Goal: Task Accomplishment & Management: Use online tool/utility

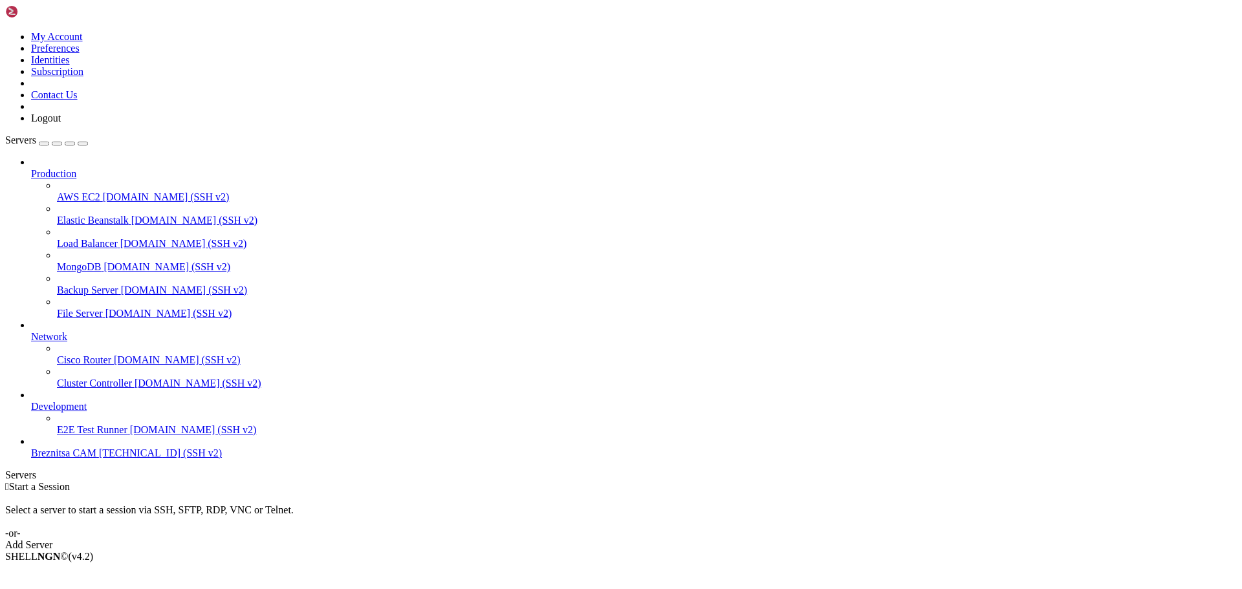
click at [55, 459] on span "Breznitsa CAM" at bounding box center [63, 453] width 65 height 11
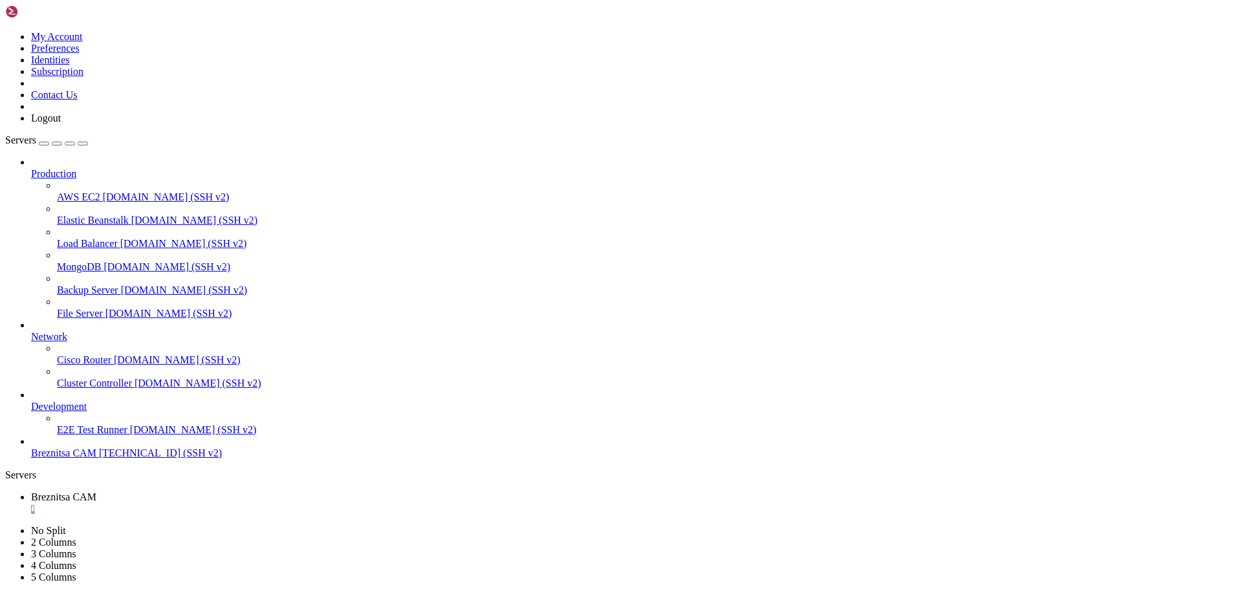
drag, startPoint x: 297, startPoint y: 998, endPoint x: 570, endPoint y: 1054, distance: 278.6
drag, startPoint x: 265, startPoint y: 1142, endPoint x: 221, endPoint y: 1175, distance: 55.1
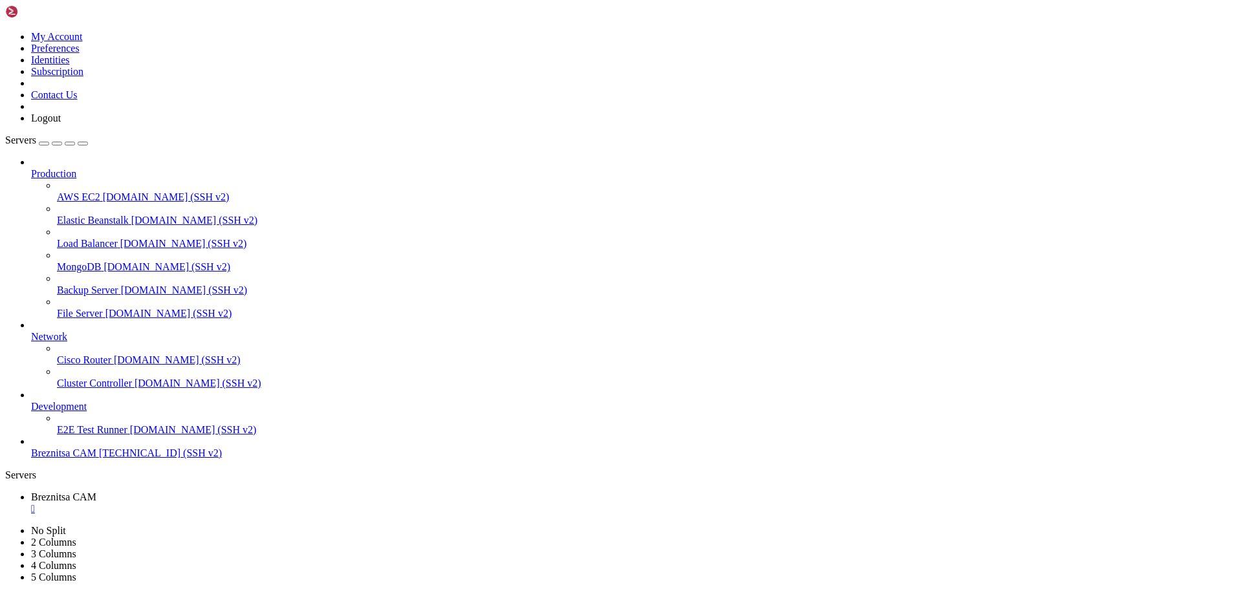
scroll to position [99, 0]
drag, startPoint x: 338, startPoint y: 1193, endPoint x: 292, endPoint y: 1217, distance: 52.7
drag, startPoint x: 8, startPoint y: 1182, endPoint x: 505, endPoint y: 1193, distance: 496.3
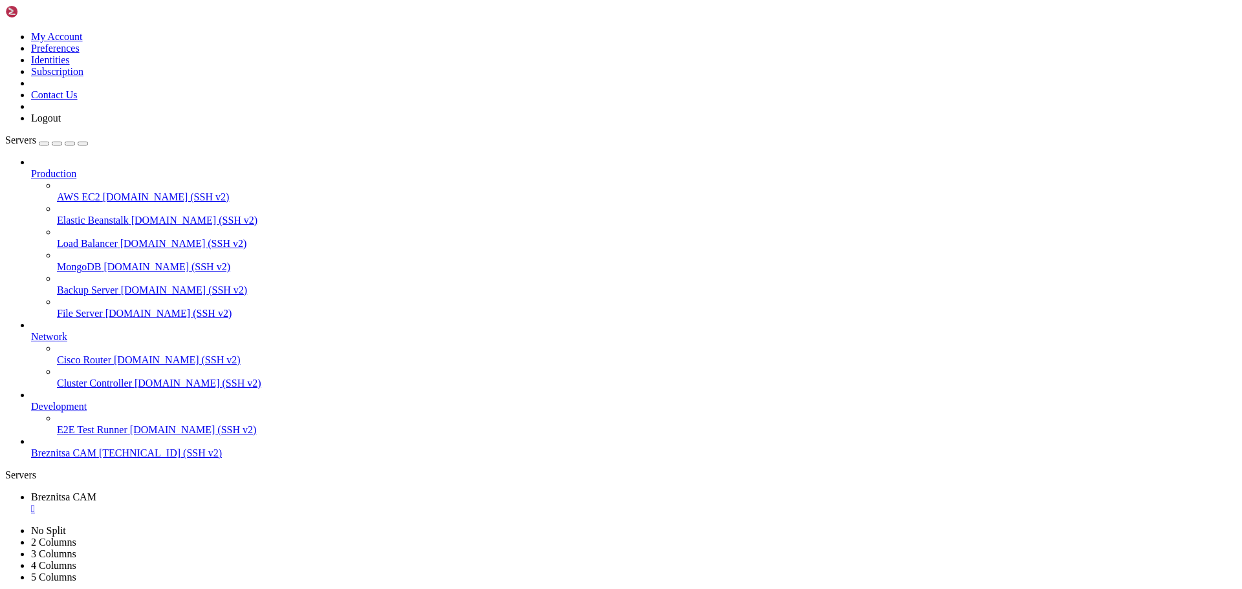
drag, startPoint x: 12, startPoint y: 1181, endPoint x: 514, endPoint y: 1190, distance: 502.1
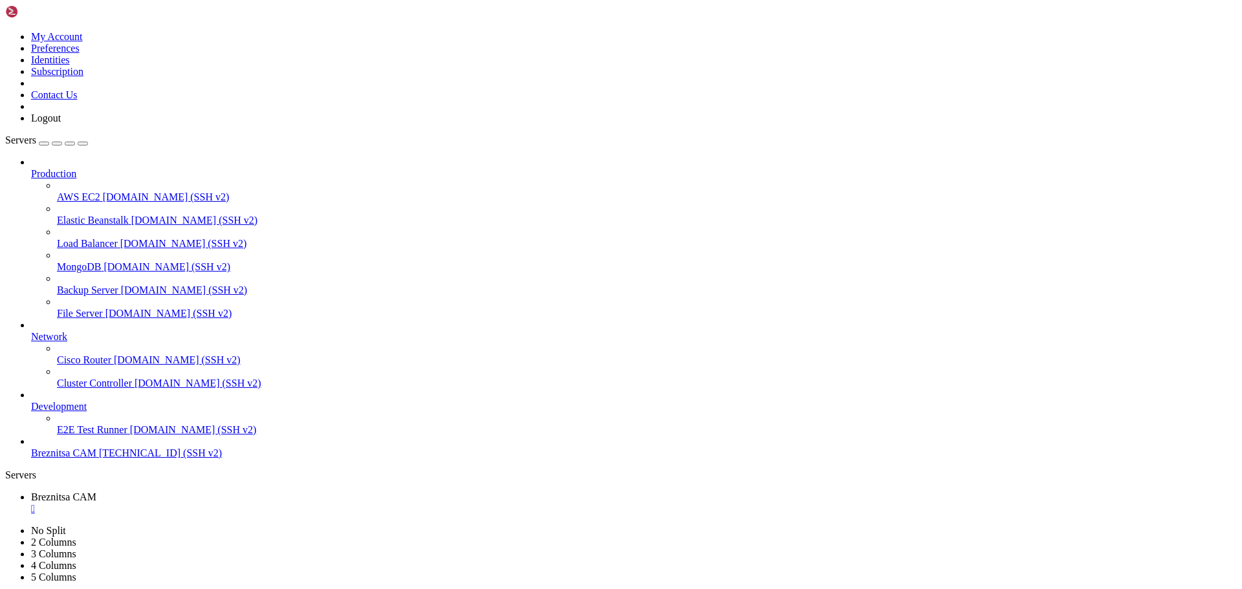
scroll to position [275, 0]
drag, startPoint x: 435, startPoint y: 1225, endPoint x: 257, endPoint y: 1170, distance: 186.8
drag, startPoint x: 11, startPoint y: 1051, endPoint x: 276, endPoint y: 1177, distance: 293.4
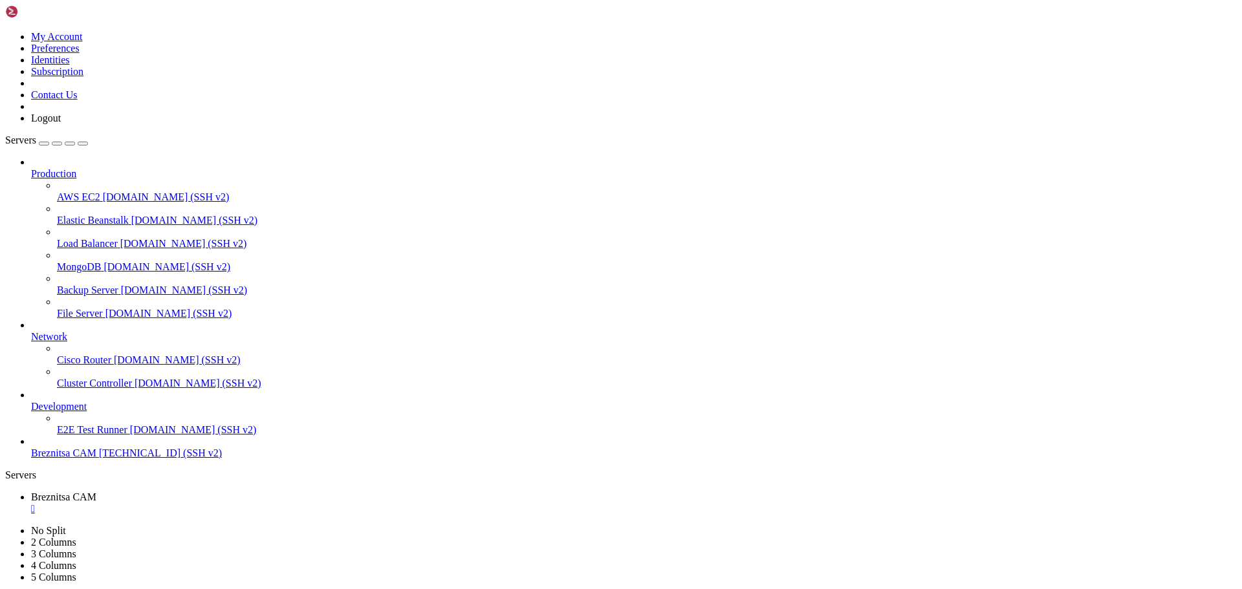
scroll to position [286, 0]
drag, startPoint x: 409, startPoint y: 1184, endPoint x: 336, endPoint y: 1186, distance: 73.1
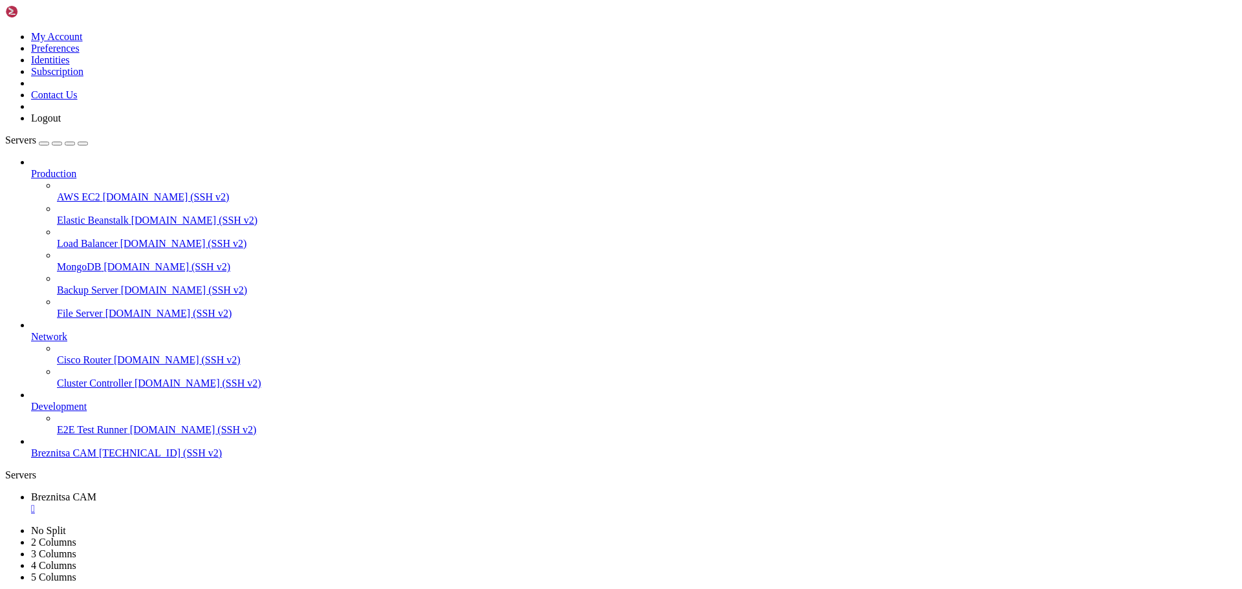
scroll to position [539, 0]
drag, startPoint x: 359, startPoint y: 1212, endPoint x: 279, endPoint y: 1197, distance: 81.7
drag, startPoint x: 401, startPoint y: 1186, endPoint x: 311, endPoint y: 1186, distance: 90.6
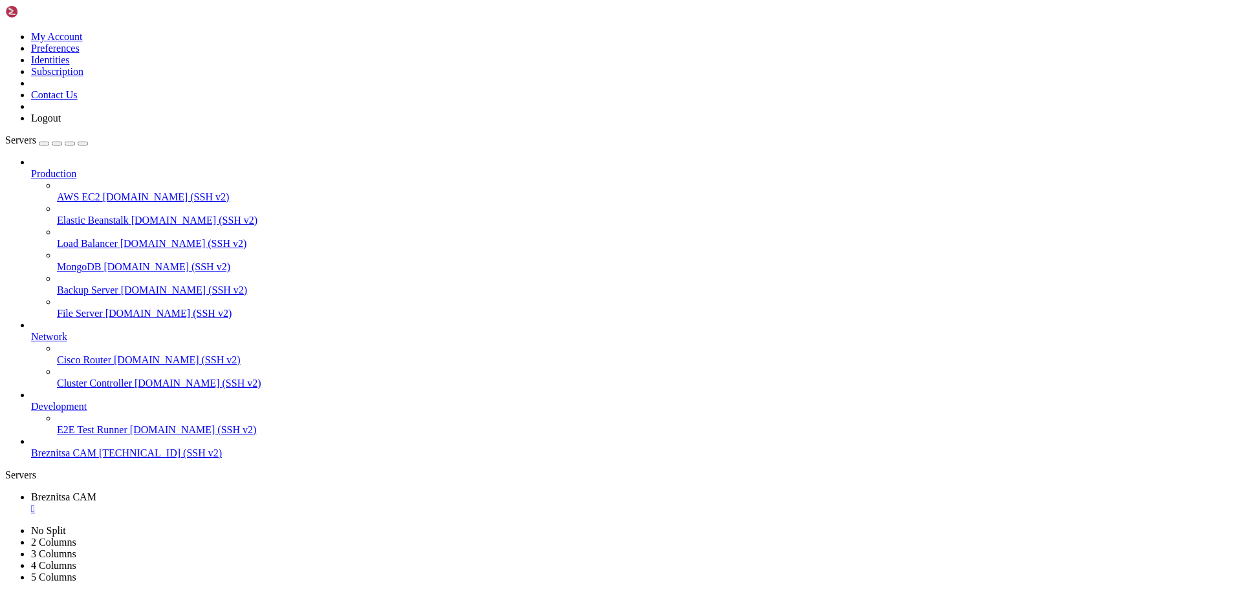
drag, startPoint x: 252, startPoint y: 1206, endPoint x: 212, endPoint y: 1206, distance: 40.1
drag, startPoint x: 8, startPoint y: 1116, endPoint x: 264, endPoint y: 1181, distance: 263.7
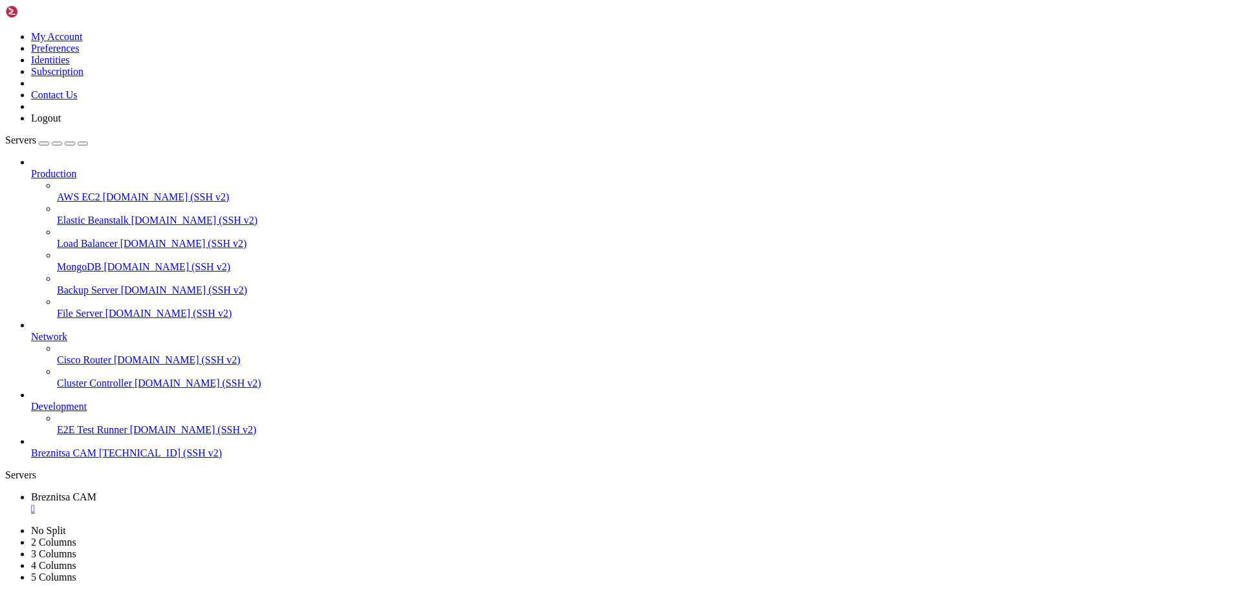
drag, startPoint x: 10, startPoint y: 1119, endPoint x: 228, endPoint y: 1166, distance: 222.3
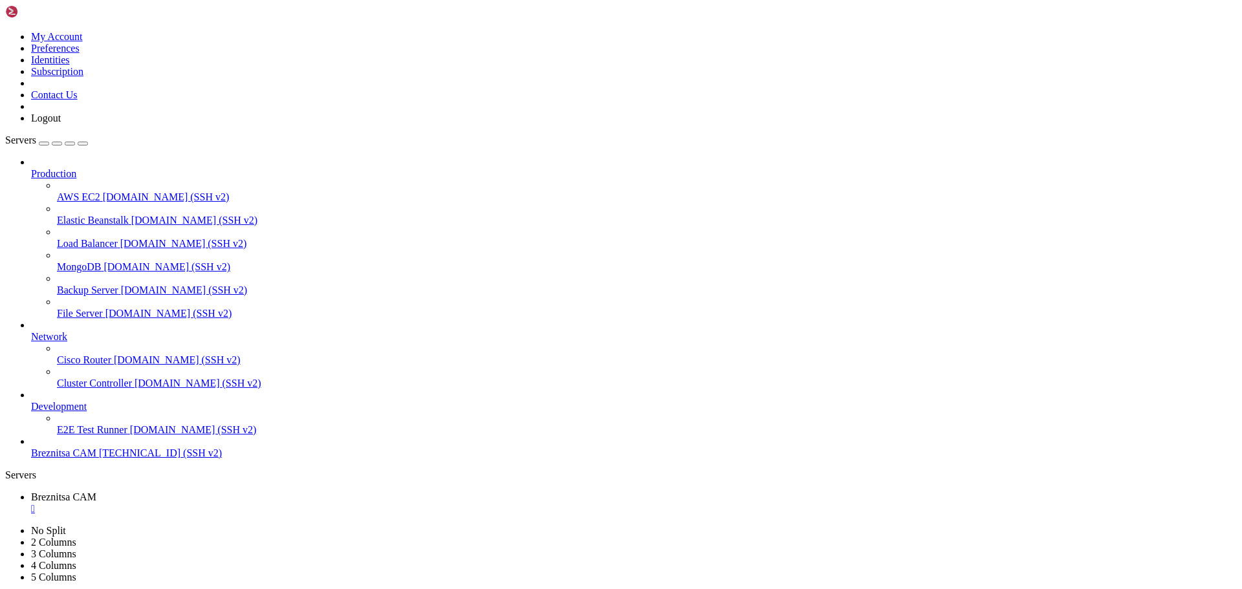
scroll to position [803, 0]
drag, startPoint x: 285, startPoint y: 1190, endPoint x: 264, endPoint y: 1203, distance: 25.0
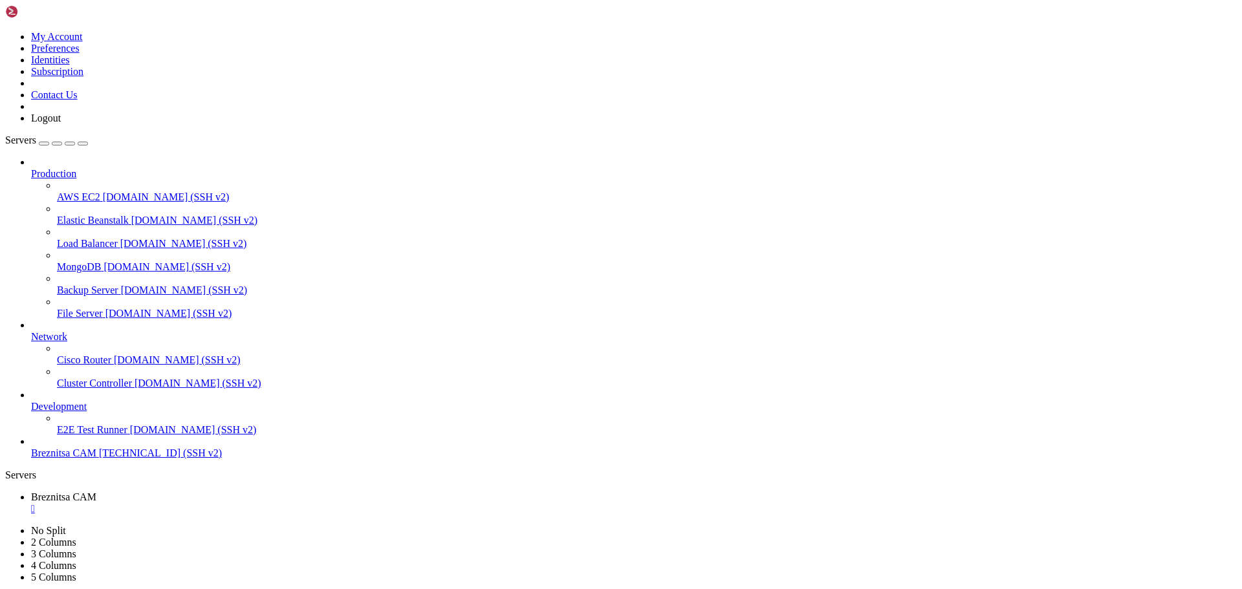
drag, startPoint x: 290, startPoint y: 1217, endPoint x: 256, endPoint y: 1211, distance: 34.9
drag, startPoint x: 12, startPoint y: 1183, endPoint x: 399, endPoint y: 1192, distance: 387.6
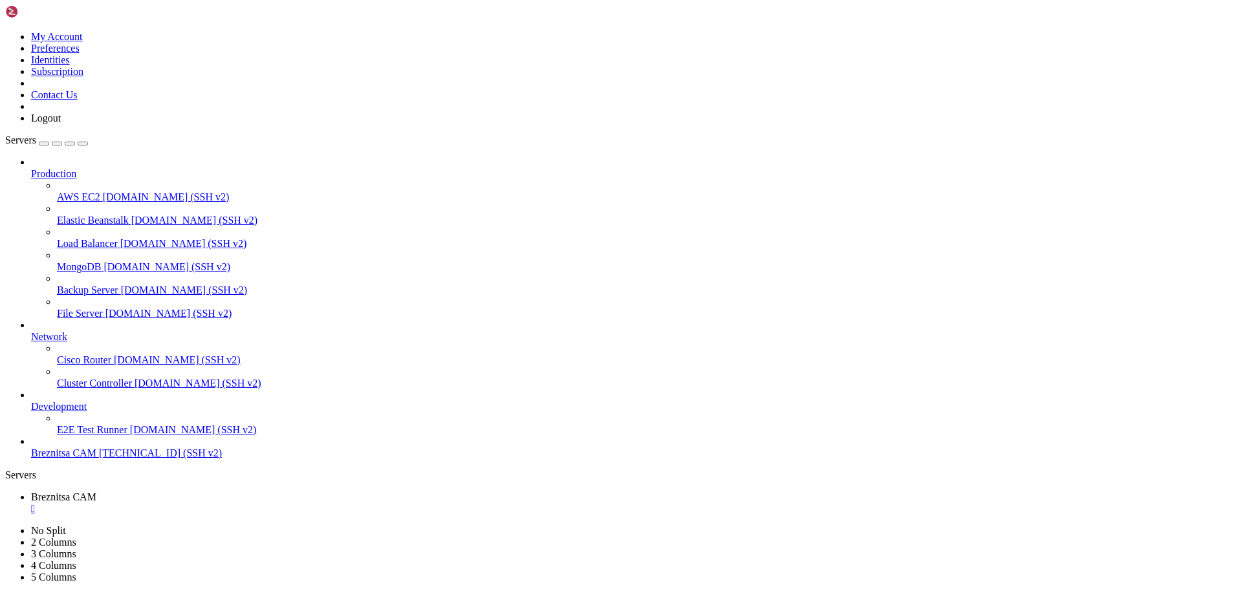
drag, startPoint x: 285, startPoint y: 1203, endPoint x: 215, endPoint y: 1201, distance: 69.2
drag, startPoint x: 11, startPoint y: 1085, endPoint x: 457, endPoint y: 1166, distance: 452.9
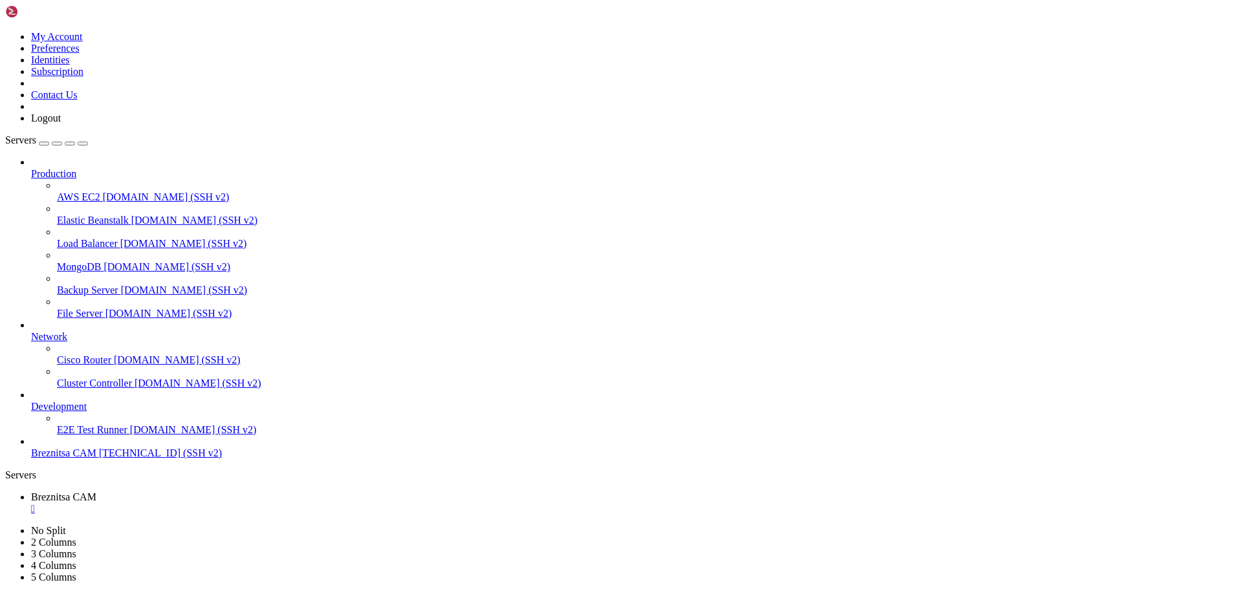
drag, startPoint x: 249, startPoint y: 1206, endPoint x: 225, endPoint y: 1204, distance: 24.0
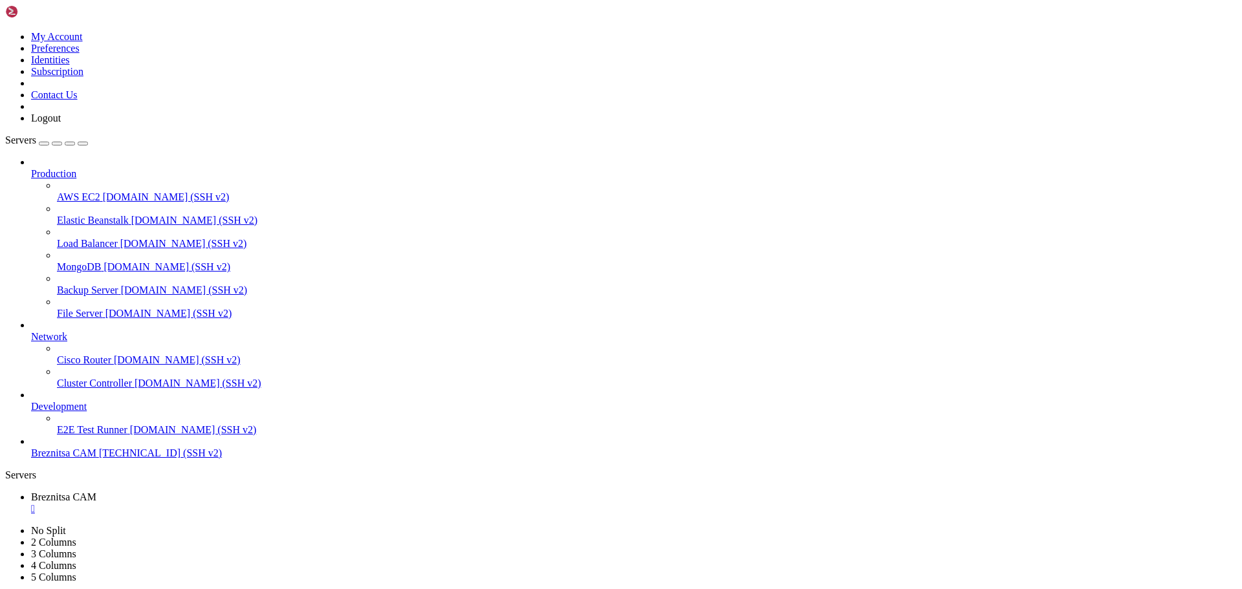
drag, startPoint x: 285, startPoint y: 1189, endPoint x: 246, endPoint y: 1192, distance: 39.5
drag, startPoint x: 411, startPoint y: 1203, endPoint x: 282, endPoint y: 1182, distance: 130.4
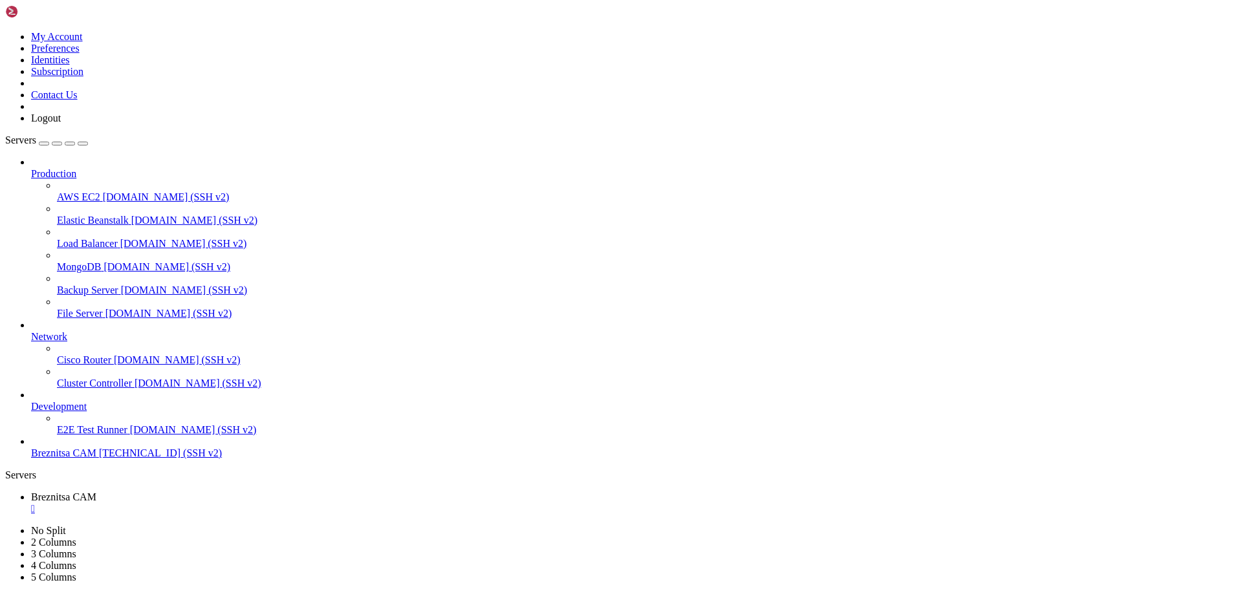
drag, startPoint x: 10, startPoint y: 1119, endPoint x: 199, endPoint y: 1183, distance: 199.4
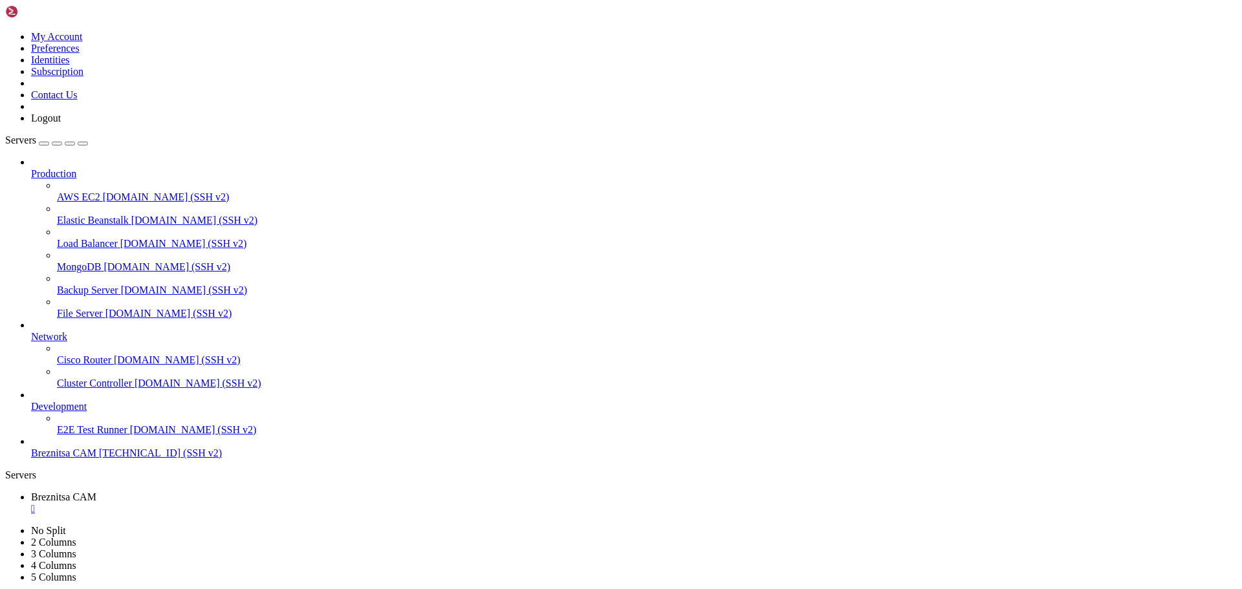
scroll to position [1792, 0]
drag, startPoint x: 369, startPoint y: 1192, endPoint x: 289, endPoint y: 1198, distance: 80.4
drag, startPoint x: 10, startPoint y: 1104, endPoint x: 257, endPoint y: 1168, distance: 255.7
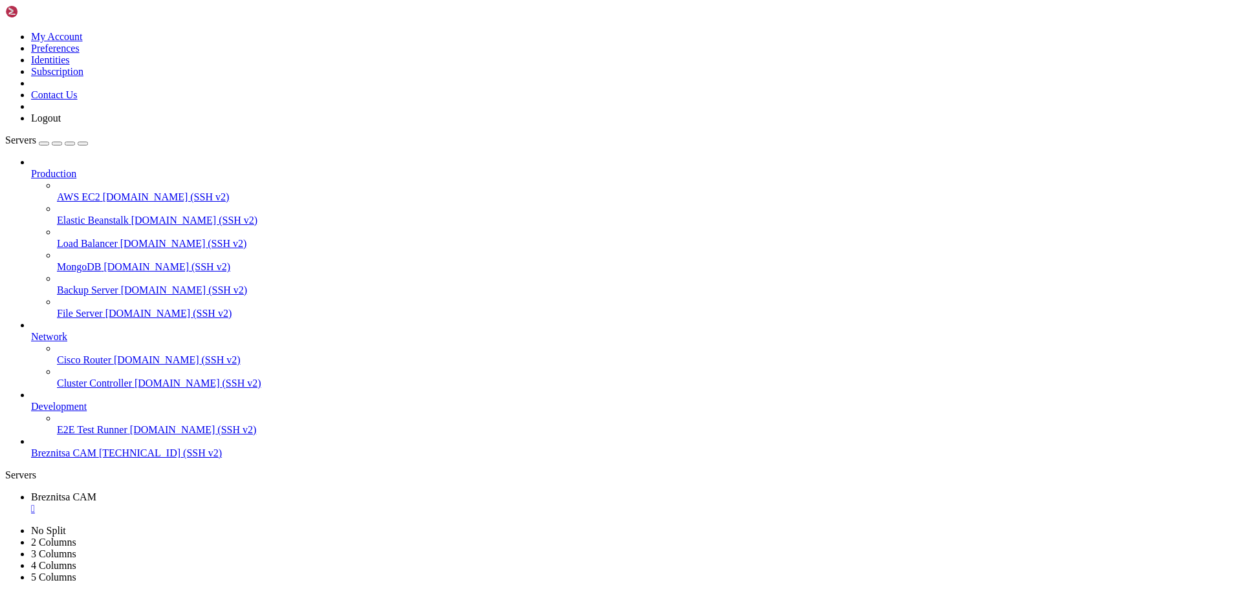
drag, startPoint x: 10, startPoint y: 1063, endPoint x: 227, endPoint y: 1182, distance: 247.2
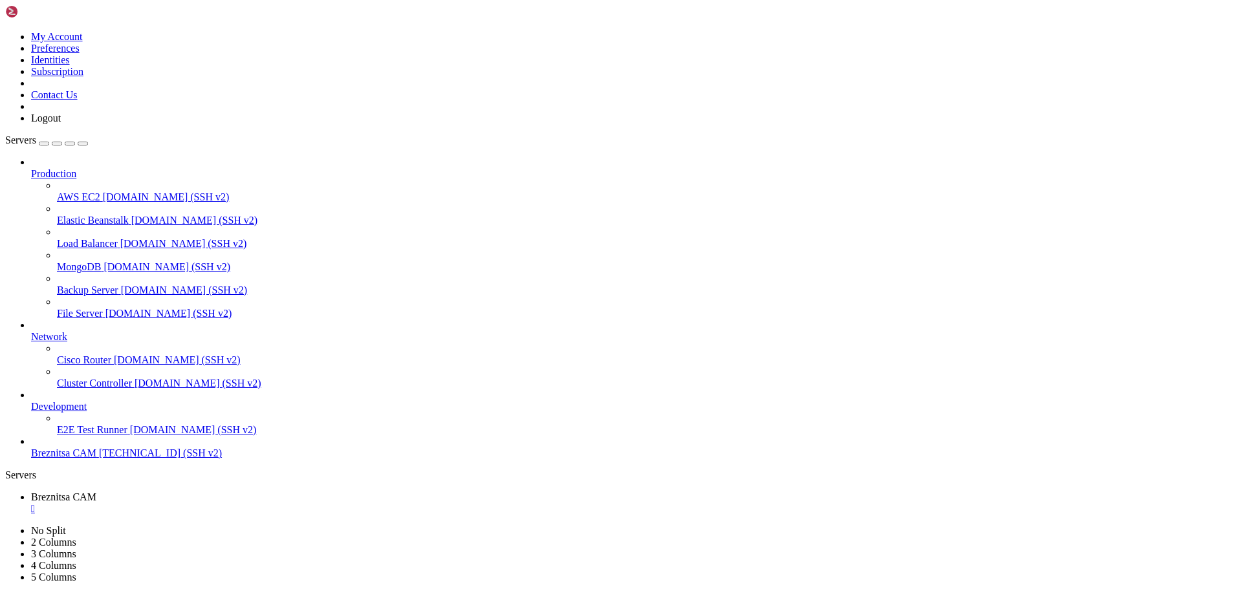
scroll to position [2122, 0]
drag, startPoint x: 397, startPoint y: 1181, endPoint x: 280, endPoint y: 1173, distance: 116.7
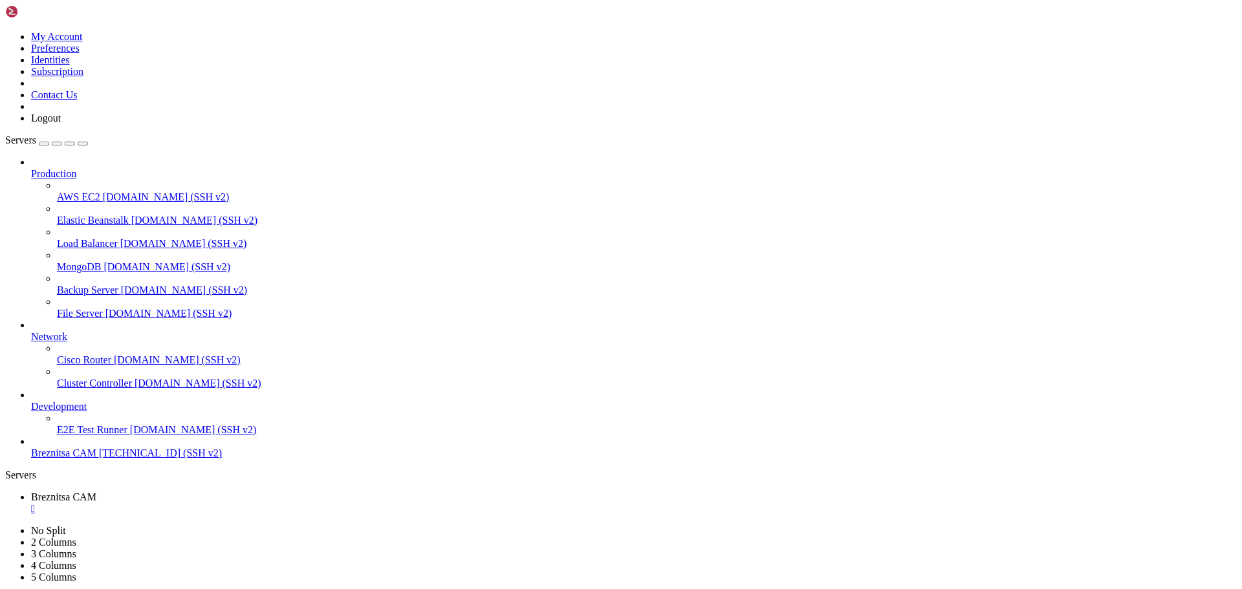
drag, startPoint x: 377, startPoint y: 1212, endPoint x: 270, endPoint y: 1215, distance: 107.4
drag, startPoint x: 11, startPoint y: 1182, endPoint x: 561, endPoint y: 1200, distance: 550.8
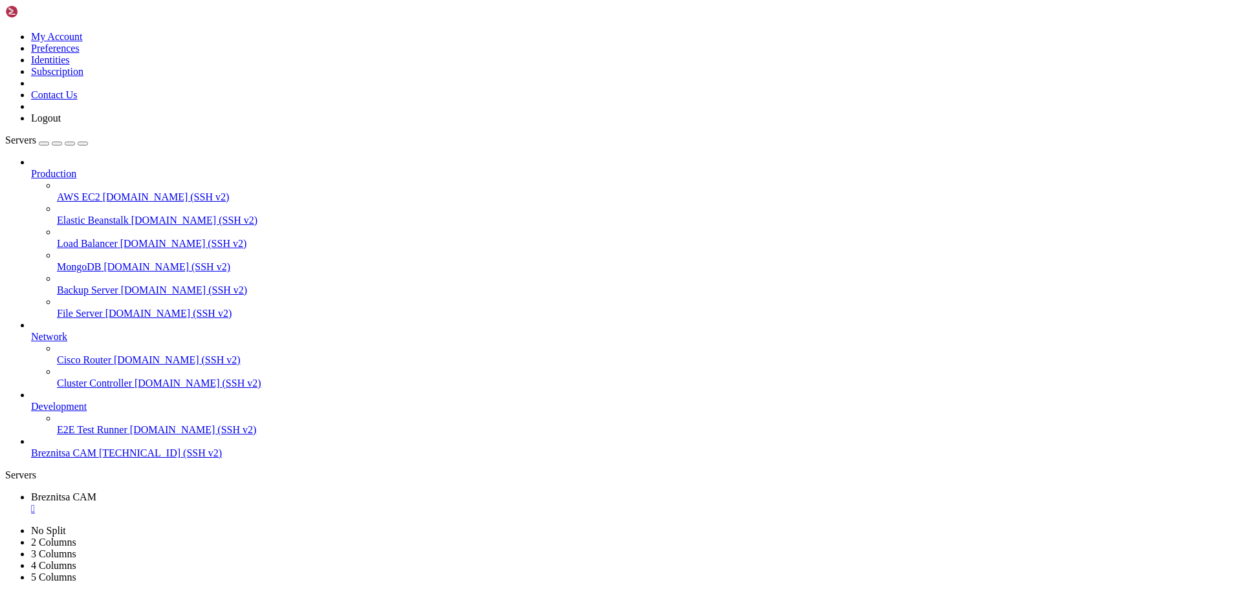
scroll to position [3178, 0]
drag, startPoint x: 263, startPoint y: 1207, endPoint x: 232, endPoint y: 1206, distance: 31.1
drag, startPoint x: 10, startPoint y: 1029, endPoint x: 1076, endPoint y: 1109, distance: 1069.1
